Goal: Information Seeking & Learning: Learn about a topic

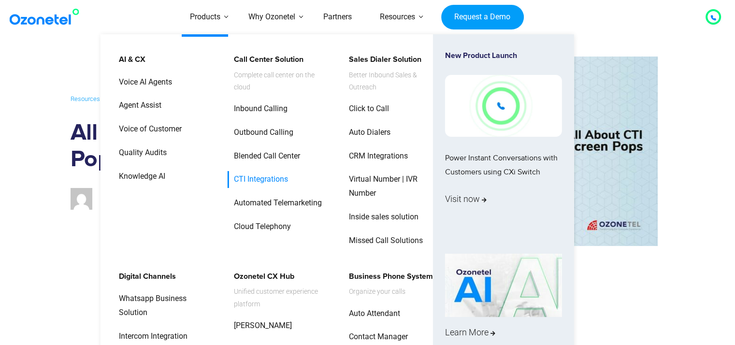
click at [250, 182] on link "CTI Integrations" at bounding box center [259, 179] width 62 height 17
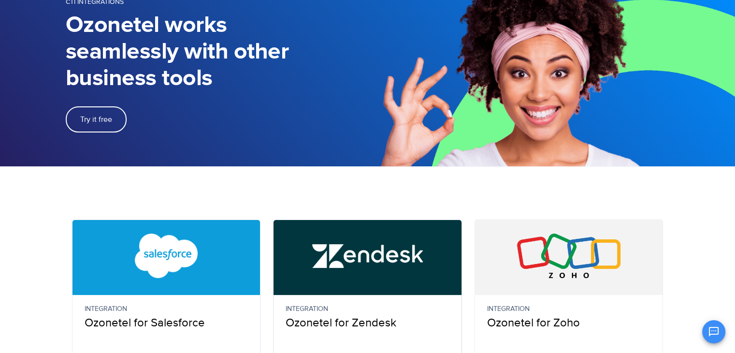
scroll to position [145, 0]
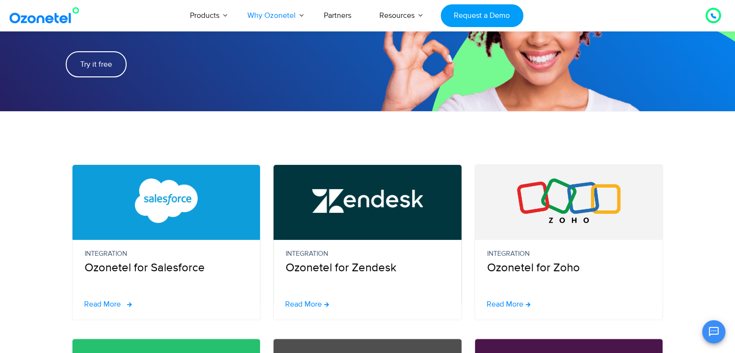
click at [111, 303] on span "Read More" at bounding box center [102, 304] width 37 height 8
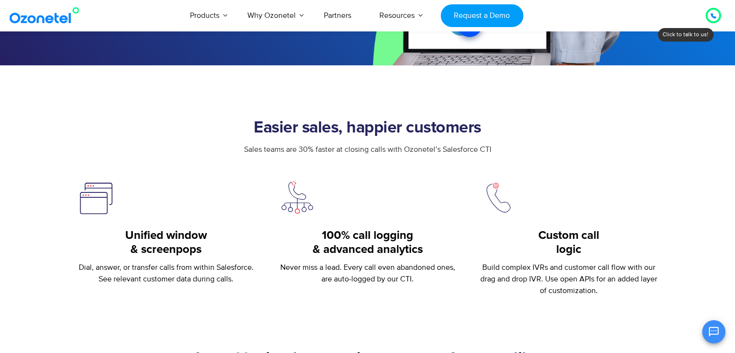
scroll to position [290, 0]
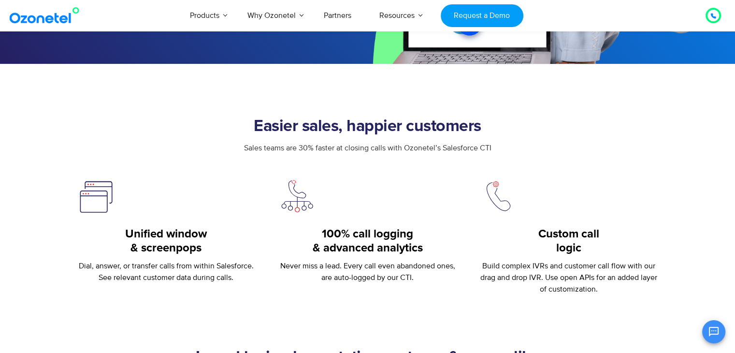
click at [161, 248] on h5 "Unified window & screenpops" at bounding box center [166, 241] width 177 height 28
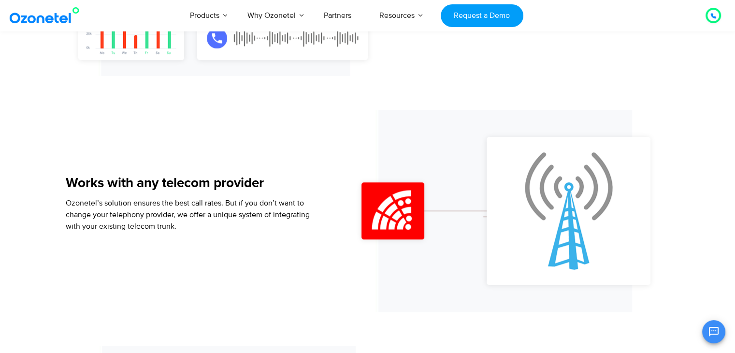
scroll to position [822, 0]
